Goal: Feedback & Contribution: Leave review/rating

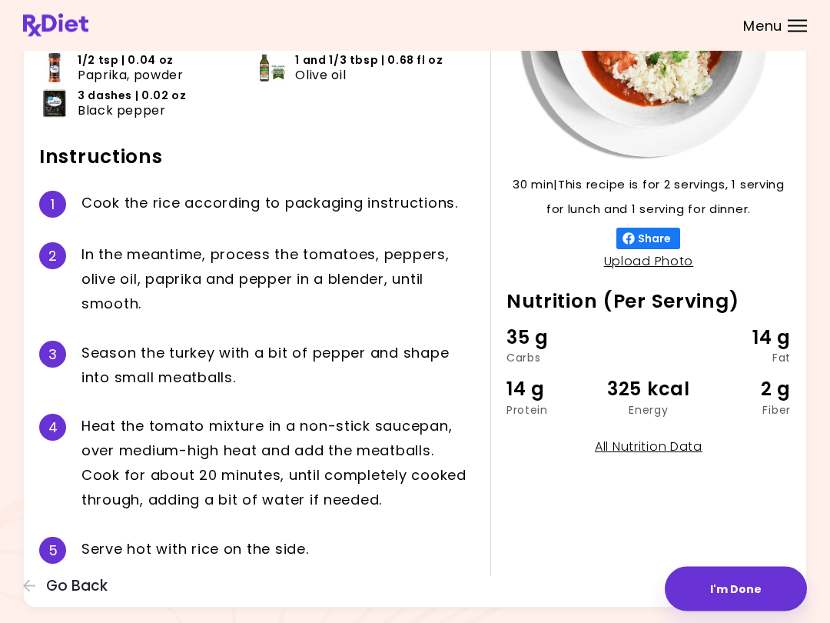
scroll to position [217, 0]
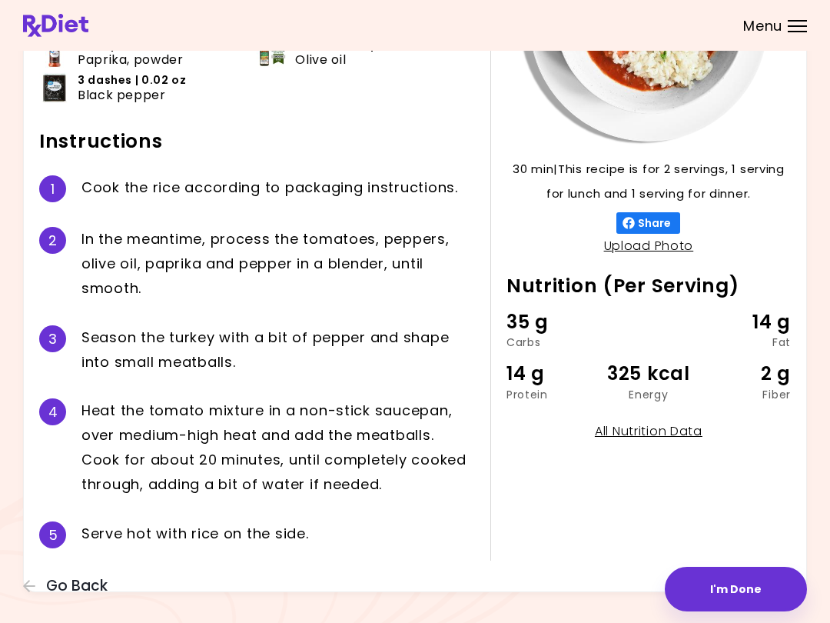
click at [37, 578] on button "Go Back" at bounding box center [69, 585] width 92 height 17
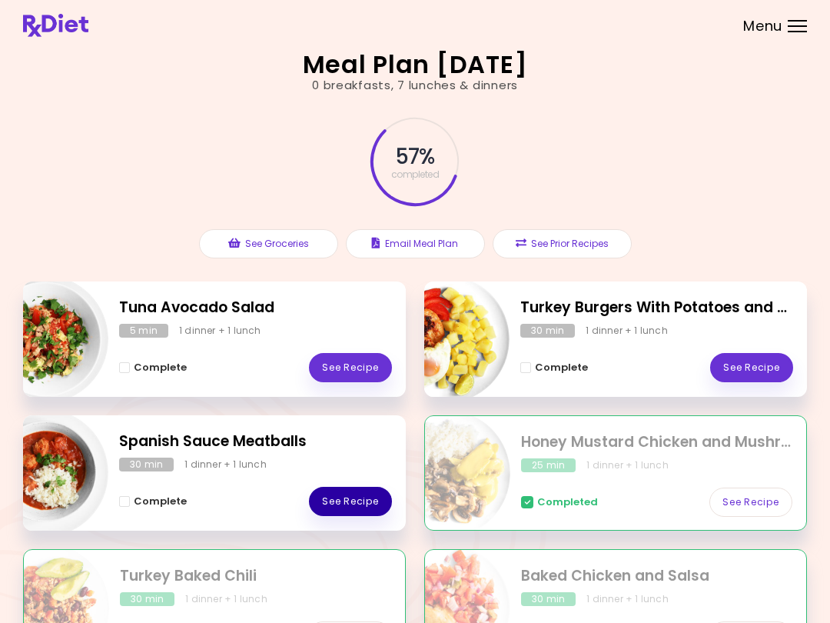
click at [368, 490] on link "See Recipe" at bounding box center [350, 501] width 83 height 29
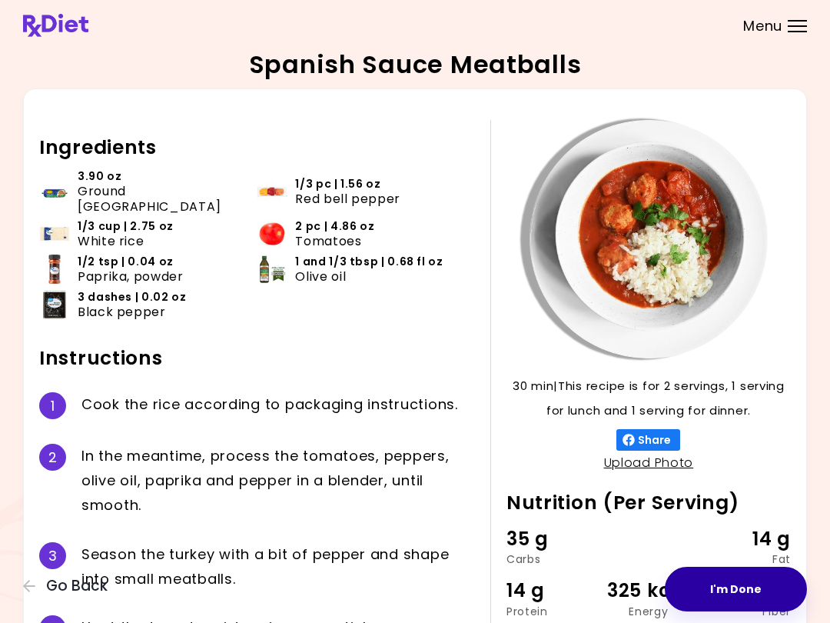
click at [738, 577] on button "I'm Done" at bounding box center [736, 589] width 142 height 45
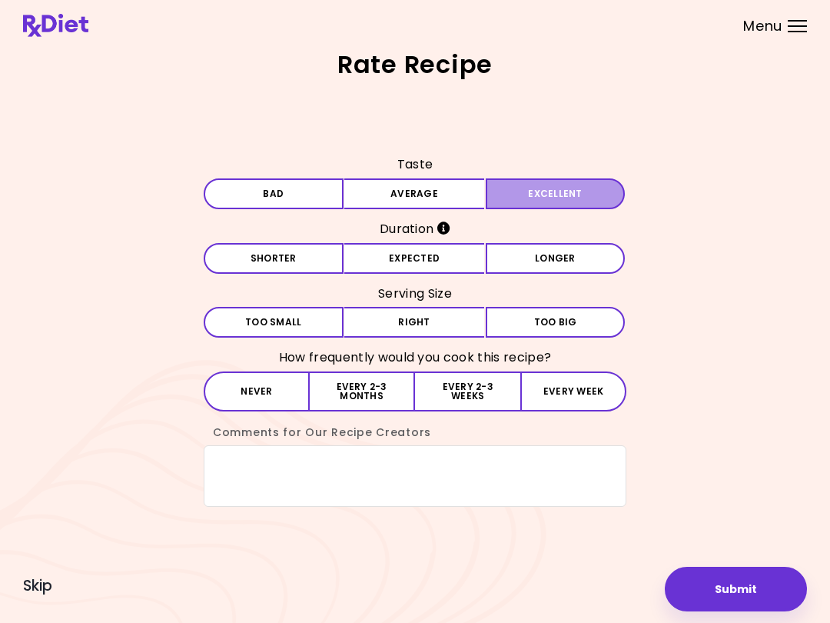
click at [575, 185] on button "Excellent" at bounding box center [556, 193] width 140 height 31
click at [579, 185] on button "Excellent" at bounding box center [556, 193] width 140 height 31
click at [571, 250] on button "Longer" at bounding box center [556, 258] width 140 height 31
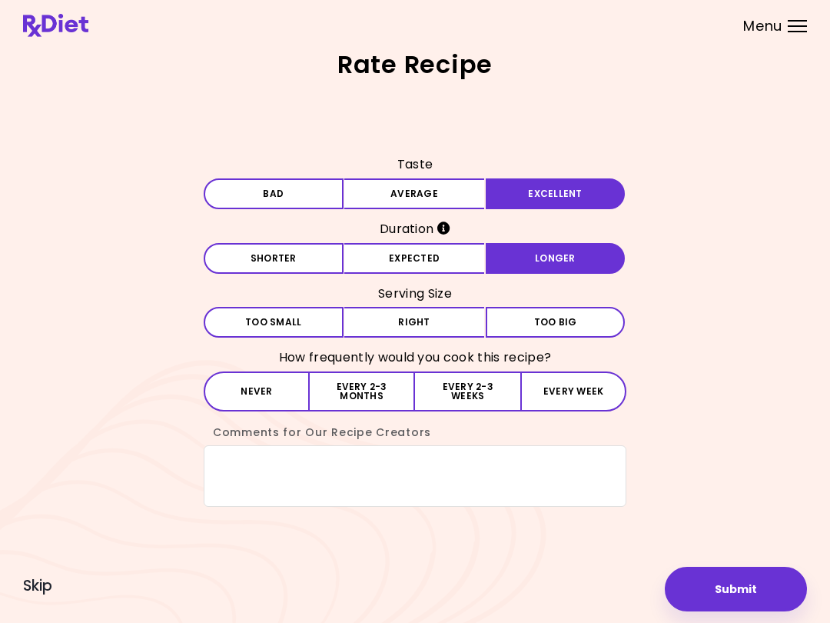
click at [434, 315] on button "Right" at bounding box center [414, 322] width 140 height 31
click at [378, 374] on button "Every 2-3 months" at bounding box center [362, 391] width 105 height 40
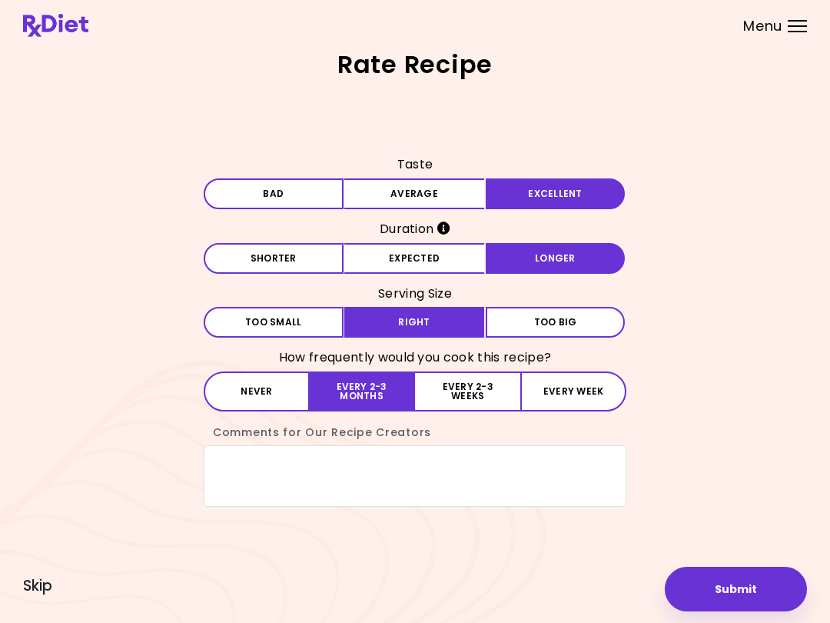
click at [347, 356] on h3 "How frequently would you cook this recipe?" at bounding box center [415, 357] width 423 height 25
click at [251, 460] on textarea "Comments for Our Recipe Creators" at bounding box center [415, 475] width 423 height 61
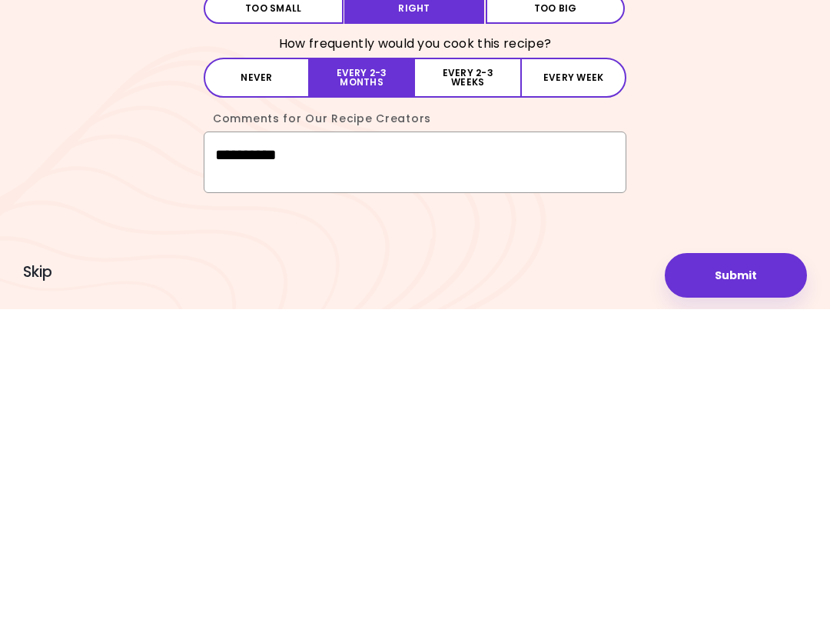
type textarea "**********"
click at [764, 567] on button "Submit" at bounding box center [736, 589] width 142 height 45
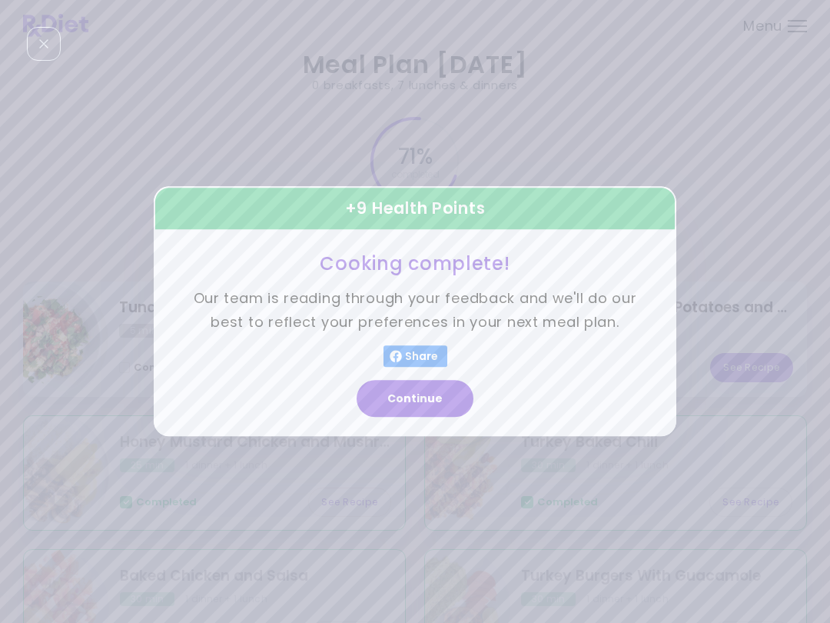
click at [541, 327] on p "Our team is reading through your feedback and we'll do our best to reflect your…" at bounding box center [415, 311] width 446 height 47
click at [437, 387] on button "Continue" at bounding box center [415, 399] width 117 height 37
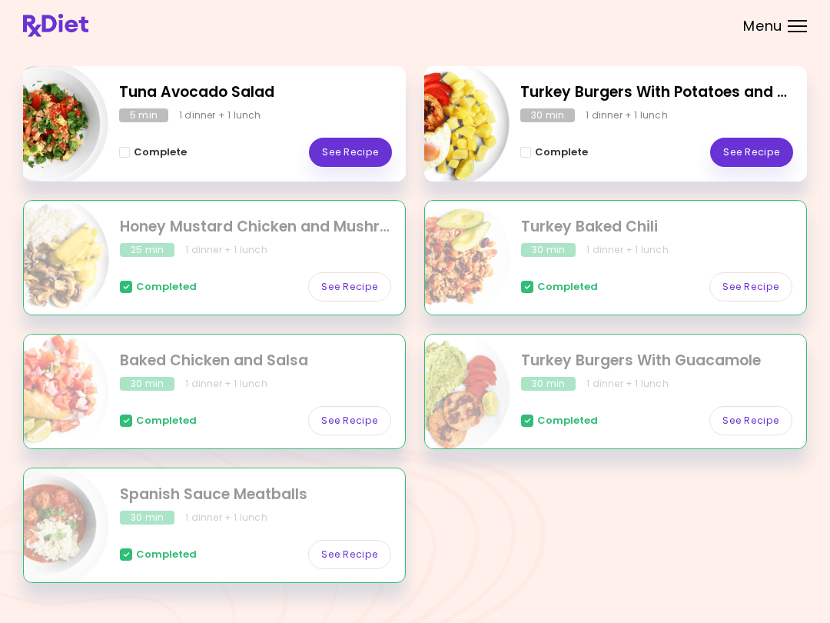
scroll to position [245, 0]
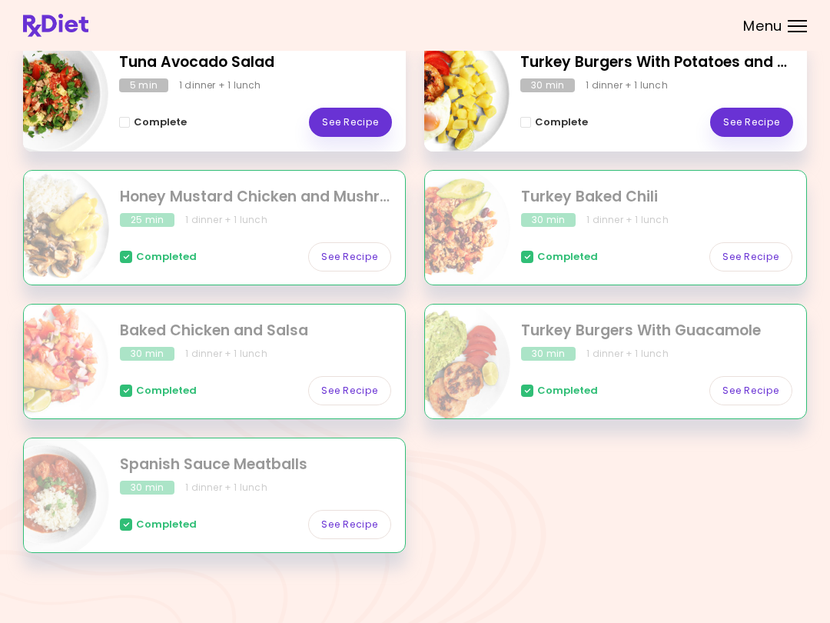
click at [780, 108] on link "See Recipe" at bounding box center [751, 122] width 83 height 29
